Goal: Task Accomplishment & Management: Check status

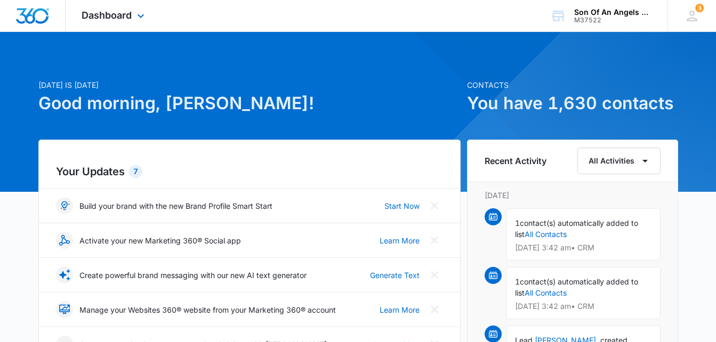
click at [134, 13] on div "Dashboard Apps Reputation Websites Forms CRM Email Social Shop Payments POS Con…" at bounding box center [115, 15] width 98 height 31
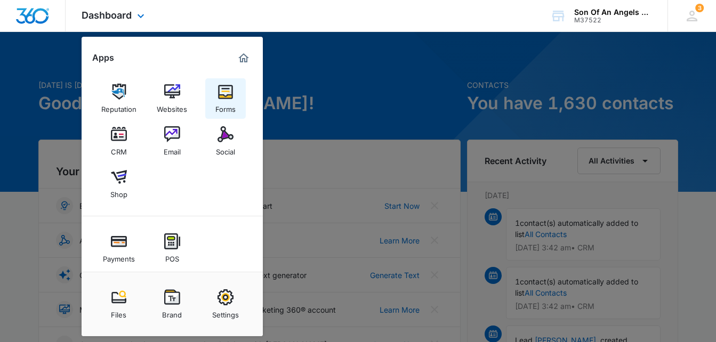
click at [230, 96] on img at bounding box center [226, 92] width 16 height 16
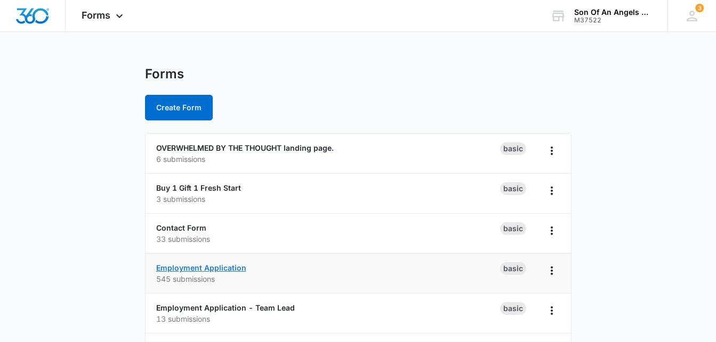
click at [190, 267] on link "Employment Application" at bounding box center [201, 268] width 90 height 9
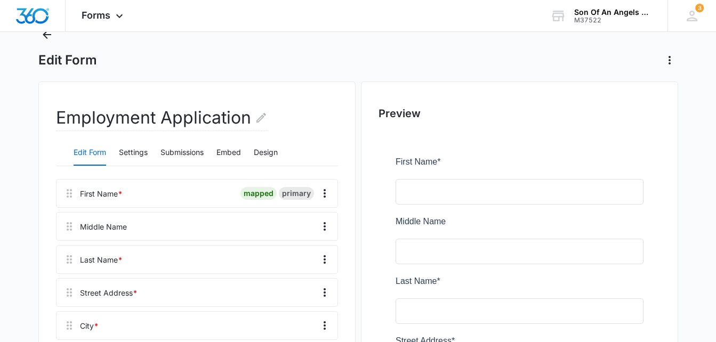
scroll to position [39, 0]
click at [170, 156] on button "Submissions" at bounding box center [182, 154] width 43 height 26
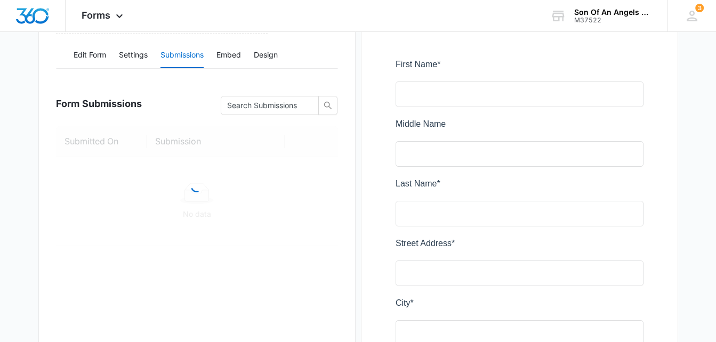
scroll to position [145, 0]
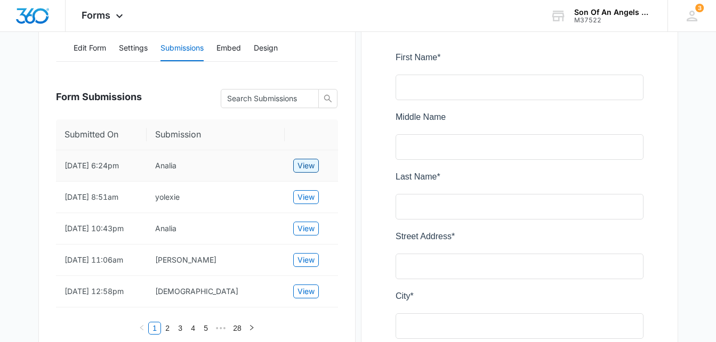
click at [305, 169] on span "View" at bounding box center [306, 166] width 17 height 12
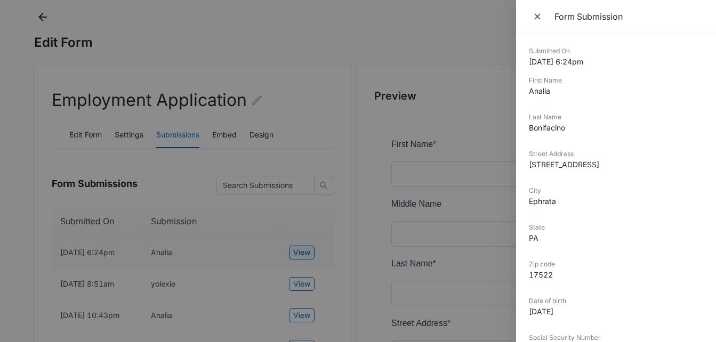
scroll to position [0, 0]
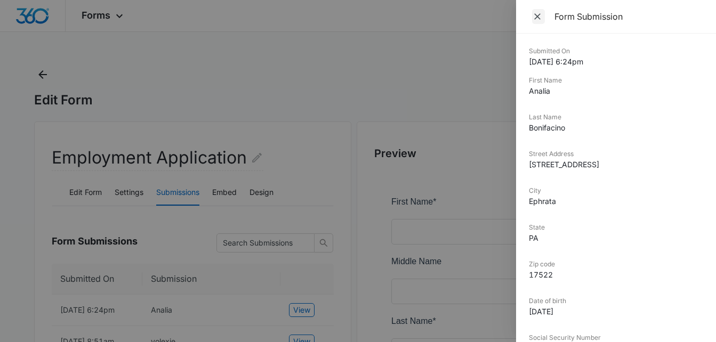
click at [541, 18] on icon "Close" at bounding box center [537, 16] width 11 height 11
